Goal: Task Accomplishment & Management: Use online tool/utility

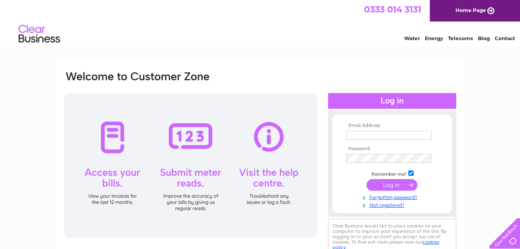
type input "[EMAIL_ADDRESS][DOMAIN_NAME]"
click at [394, 183] on input "submit" at bounding box center [391, 185] width 51 height 12
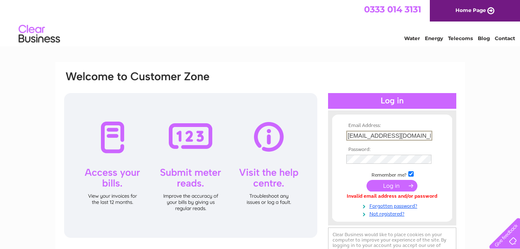
click at [385, 134] on input "[EMAIL_ADDRESS][DOMAIN_NAME]" at bounding box center [389, 136] width 86 height 10
click at [323, 158] on div "Email Address: [EMAIL_ADDRESS][DOMAIN_NAME] Password:" at bounding box center [260, 167] width 394 height 195
click at [390, 184] on input "submit" at bounding box center [391, 186] width 51 height 12
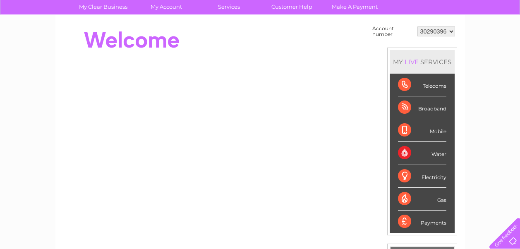
scroll to position [41, 0]
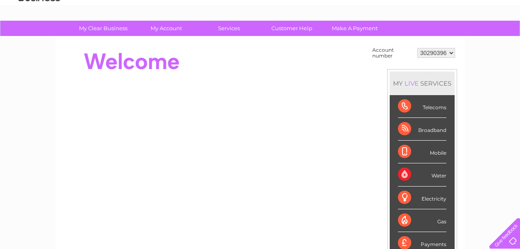
click at [437, 110] on div "Telecoms" at bounding box center [422, 106] width 48 height 23
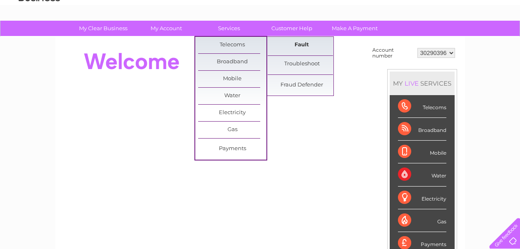
click at [300, 45] on link "Fault" at bounding box center [302, 45] width 68 height 17
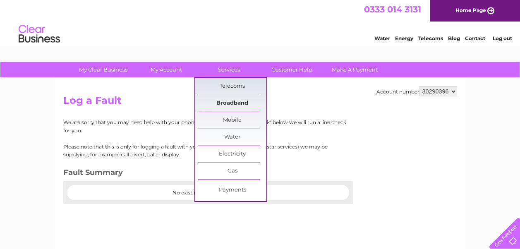
click at [232, 101] on link "Broadband" at bounding box center [232, 103] width 68 height 17
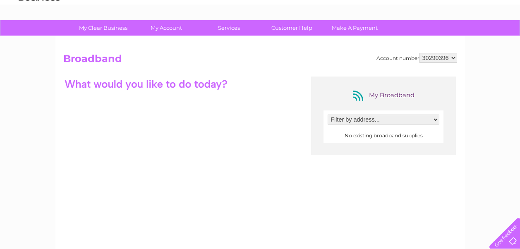
scroll to position [41, 0]
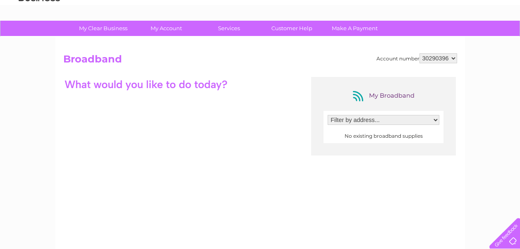
click at [203, 85] on div at bounding box center [145, 84] width 165 height 14
click at [162, 116] on div "My Broadband Filter by address... No existing broadband supplies" at bounding box center [260, 157] width 394 height 161
click at [435, 120] on select "Filter by address..." at bounding box center [384, 120] width 112 height 10
click at [453, 56] on select "30290396 30290411" at bounding box center [438, 58] width 38 height 10
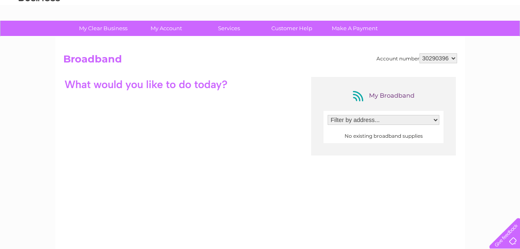
select select "30290411"
click at [419, 53] on select "30290396 30290411" at bounding box center [438, 58] width 38 height 10
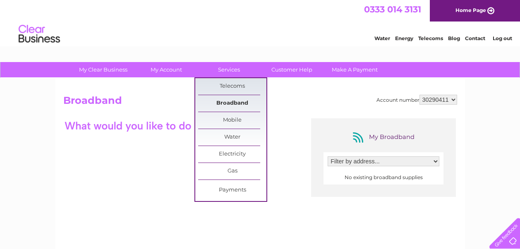
click at [230, 97] on link "Broadband" at bounding box center [232, 103] width 68 height 17
click at [231, 70] on link "Services" at bounding box center [229, 69] width 68 height 15
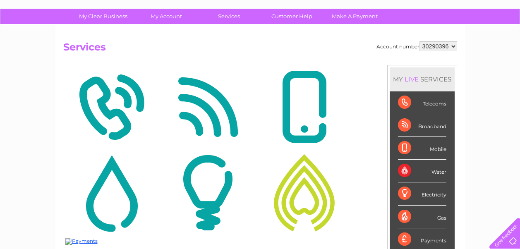
scroll to position [41, 0]
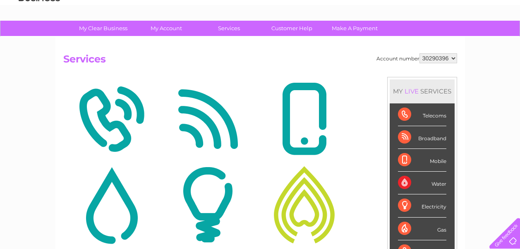
click at [216, 123] on img at bounding box center [208, 119] width 92 height 80
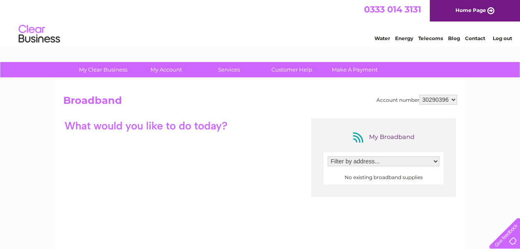
click at [434, 161] on select "Filter by address..." at bounding box center [384, 161] width 112 height 10
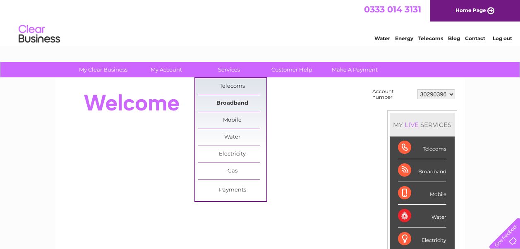
click at [230, 100] on link "Broadband" at bounding box center [232, 103] width 68 height 17
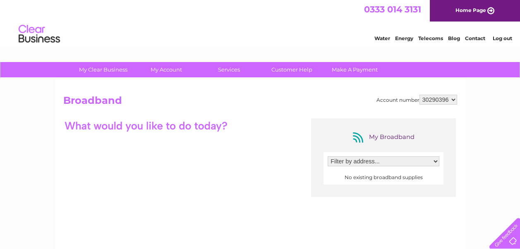
click at [451, 99] on select "30290396 30290411" at bounding box center [438, 100] width 38 height 10
select select "30290411"
click at [419, 95] on select "30290396 30290411" at bounding box center [438, 100] width 38 height 10
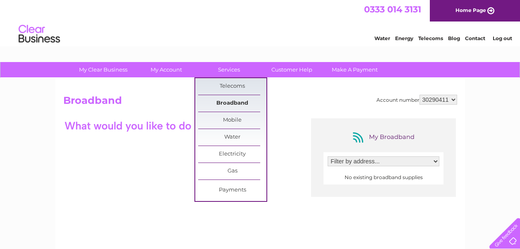
click at [238, 103] on link "Broadband" at bounding box center [232, 103] width 68 height 17
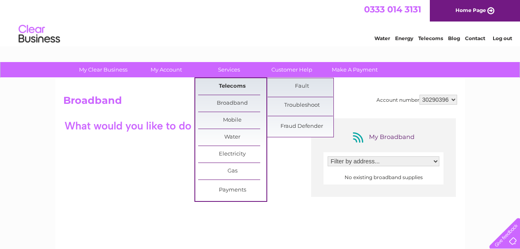
click at [234, 85] on link "Telecoms" at bounding box center [232, 86] width 68 height 17
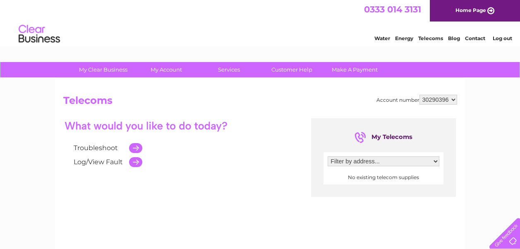
click at [136, 149] on td at bounding box center [133, 148] width 17 height 14
click at [99, 146] on link "Troubleshoot" at bounding box center [96, 148] width 44 height 8
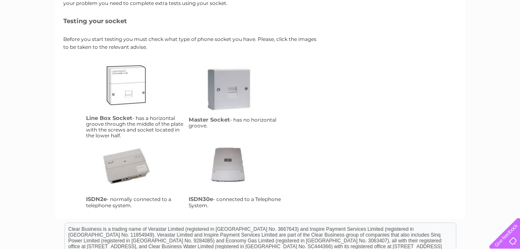
scroll to position [124, 0]
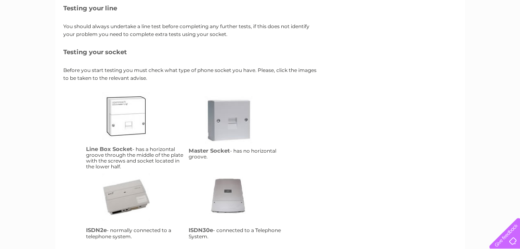
click at [128, 117] on link "lbs" at bounding box center [135, 125] width 66 height 66
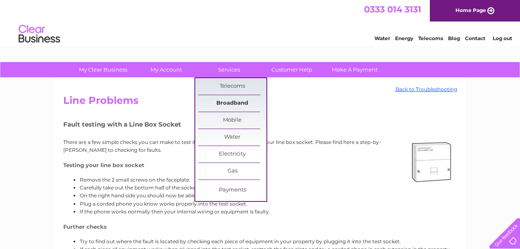
click at [232, 102] on link "Broadband" at bounding box center [232, 103] width 68 height 17
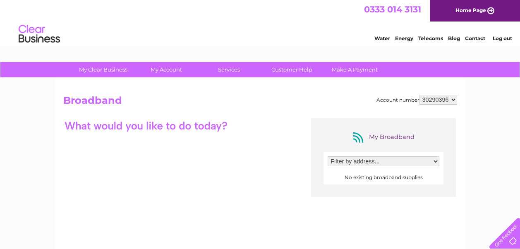
click at [382, 95] on div "Account number 30290396 30290411" at bounding box center [416, 100] width 81 height 10
drag, startPoint x: 382, startPoint y: 95, endPoint x: 324, endPoint y: 92, distance: 58.4
click at [324, 92] on div "Account number 30290396 30290411 Broadband My Broadband Filter by address... No…" at bounding box center [259, 205] width 409 height 255
click at [454, 97] on select "30290396 30290411" at bounding box center [438, 100] width 38 height 10
select select "30290411"
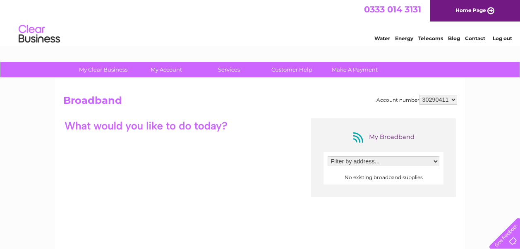
click at [419, 95] on select "30290396 30290411" at bounding box center [438, 100] width 38 height 10
click at [454, 98] on select "30290396 30290411" at bounding box center [438, 100] width 38 height 10
click at [419, 95] on select "30290396 30290411" at bounding box center [438, 100] width 38 height 10
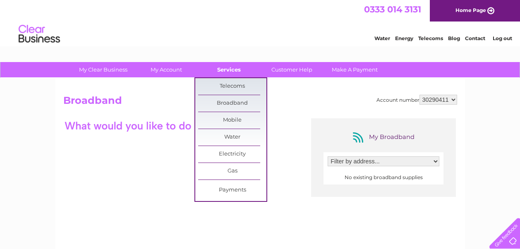
click at [236, 67] on link "Services" at bounding box center [229, 69] width 68 height 15
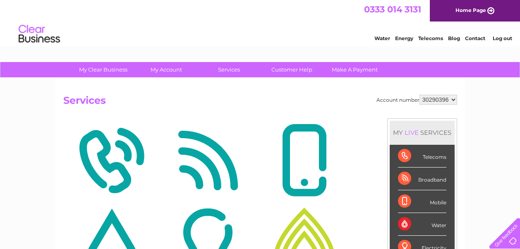
click at [263, 106] on h2 "Services" at bounding box center [260, 103] width 394 height 16
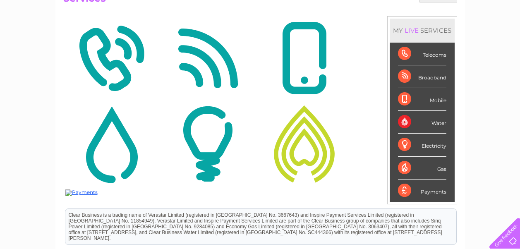
scroll to position [124, 0]
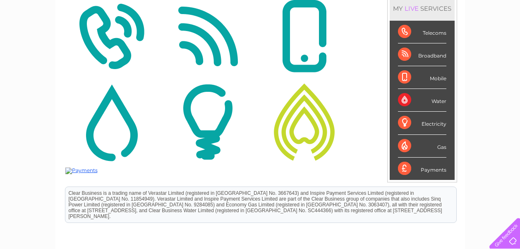
click at [217, 49] on img at bounding box center [208, 36] width 92 height 80
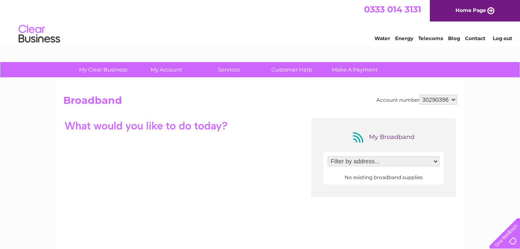
click at [454, 101] on select "30290396 30290411" at bounding box center [438, 100] width 38 height 10
select select "30290411"
click at [419, 95] on select "30290396 30290411" at bounding box center [438, 100] width 38 height 10
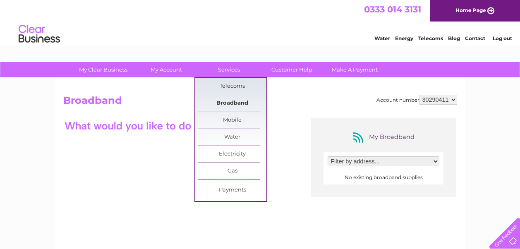
click at [234, 101] on link "Broadband" at bounding box center [232, 103] width 68 height 17
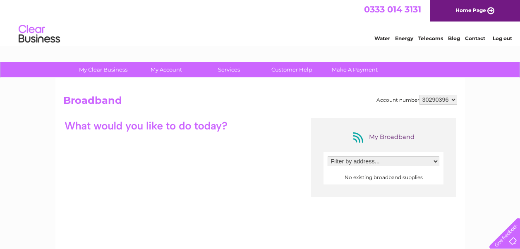
click at [454, 100] on select "30290396 30290411" at bounding box center [438, 100] width 38 height 10
select select "30290411"
click at [419, 95] on select "30290396 30290411" at bounding box center [438, 100] width 38 height 10
click at [436, 163] on select "Filter by address..." at bounding box center [384, 161] width 112 height 10
click at [436, 162] on select "Filter by address..." at bounding box center [384, 161] width 112 height 10
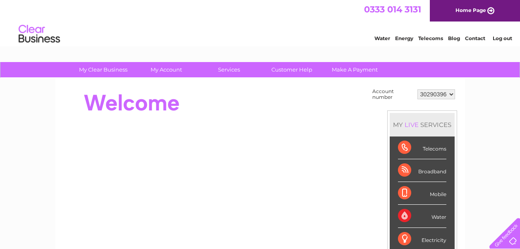
click at [451, 92] on select "30290396 30290411" at bounding box center [436, 94] width 38 height 10
